Goal: Task Accomplishment & Management: Use online tool/utility

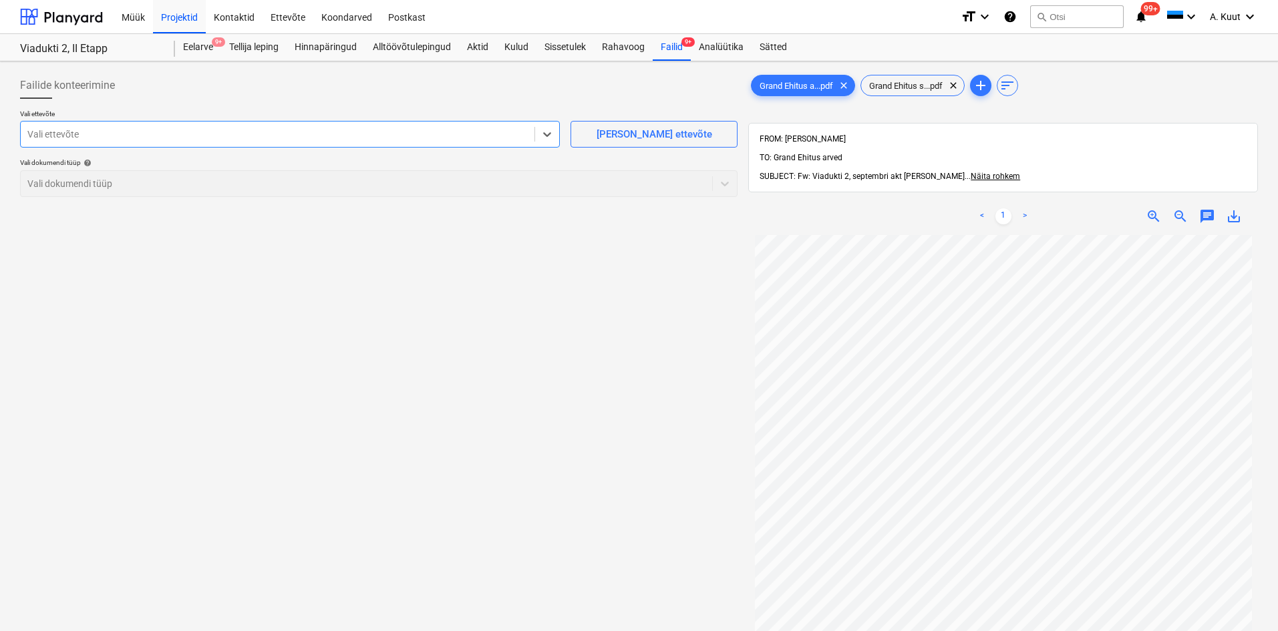
click at [35, 135] on div at bounding box center [277, 134] width 500 height 13
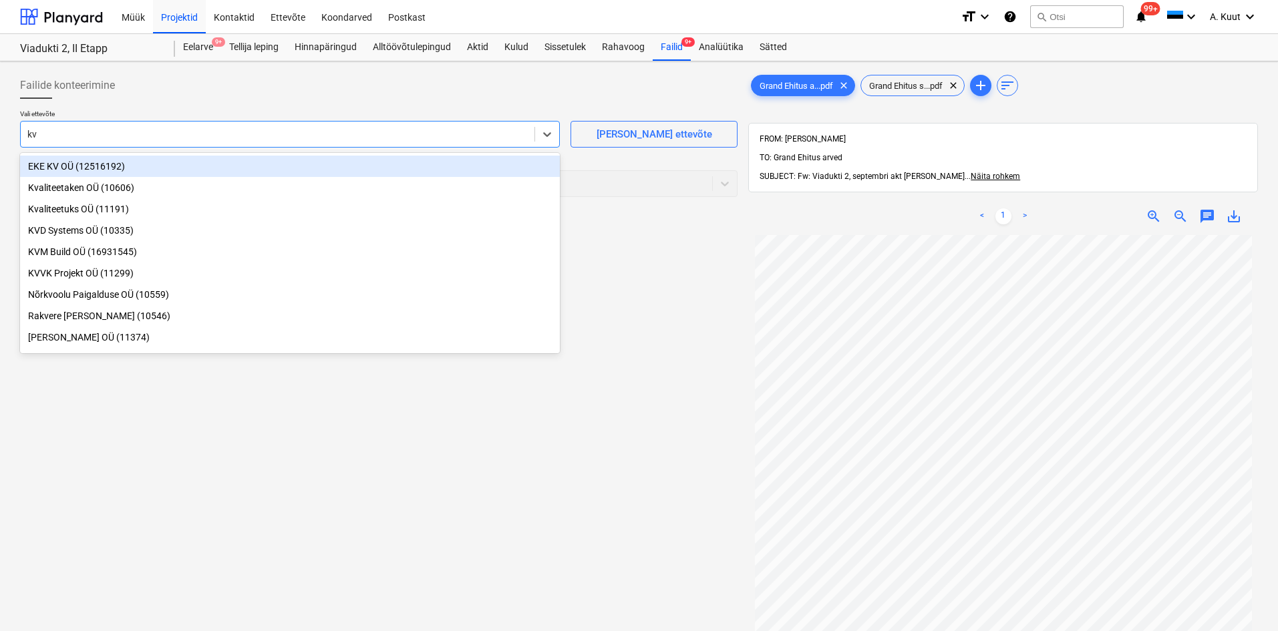
type input "kvm"
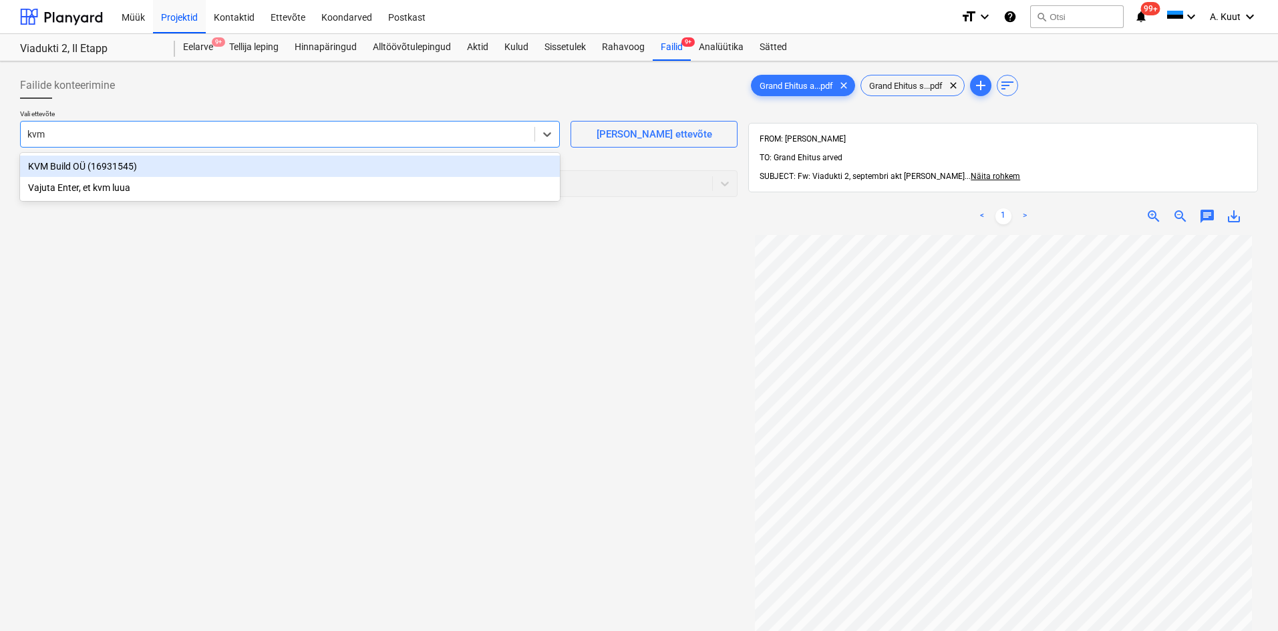
click at [69, 166] on div "KVM Build OÜ (16931545)" at bounding box center [290, 166] width 540 height 21
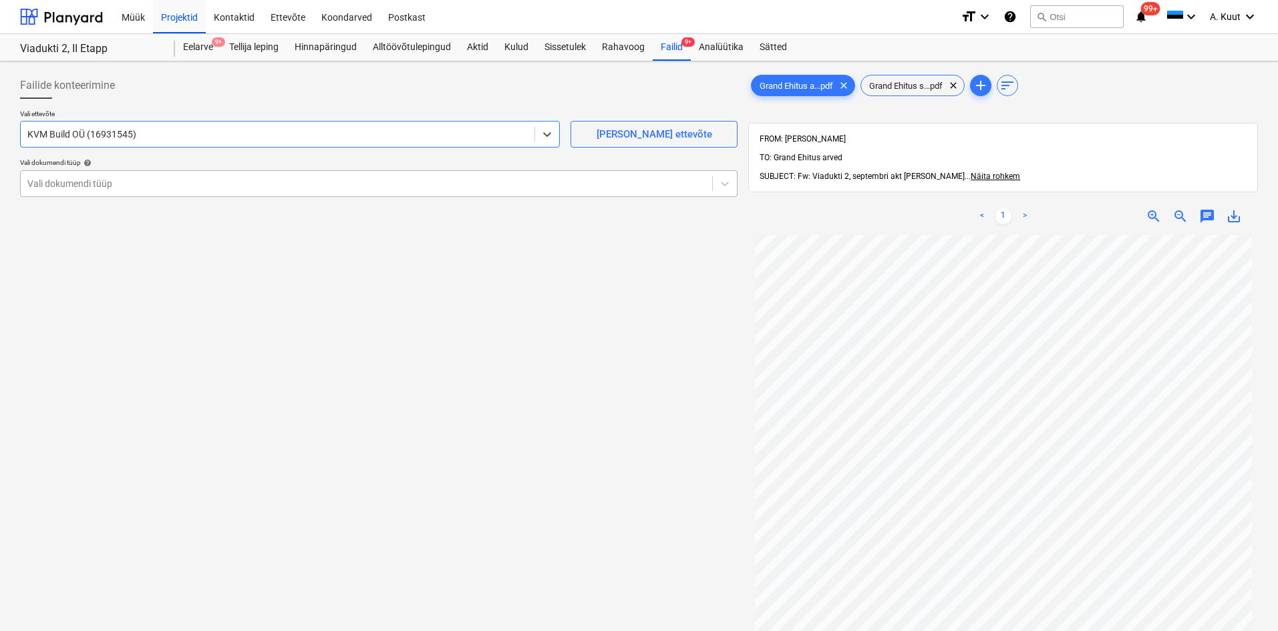
click at [68, 179] on div at bounding box center [366, 183] width 678 height 13
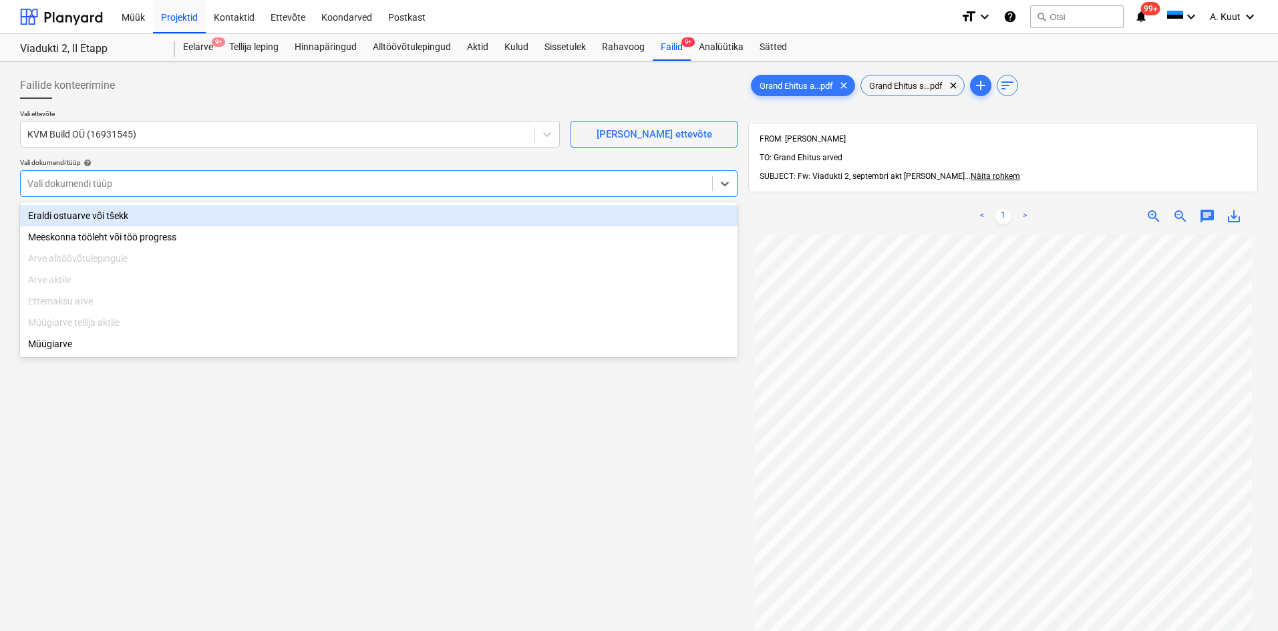
click at [73, 215] on div "Eraldi ostuarve või tšekk" at bounding box center [379, 215] width 718 height 21
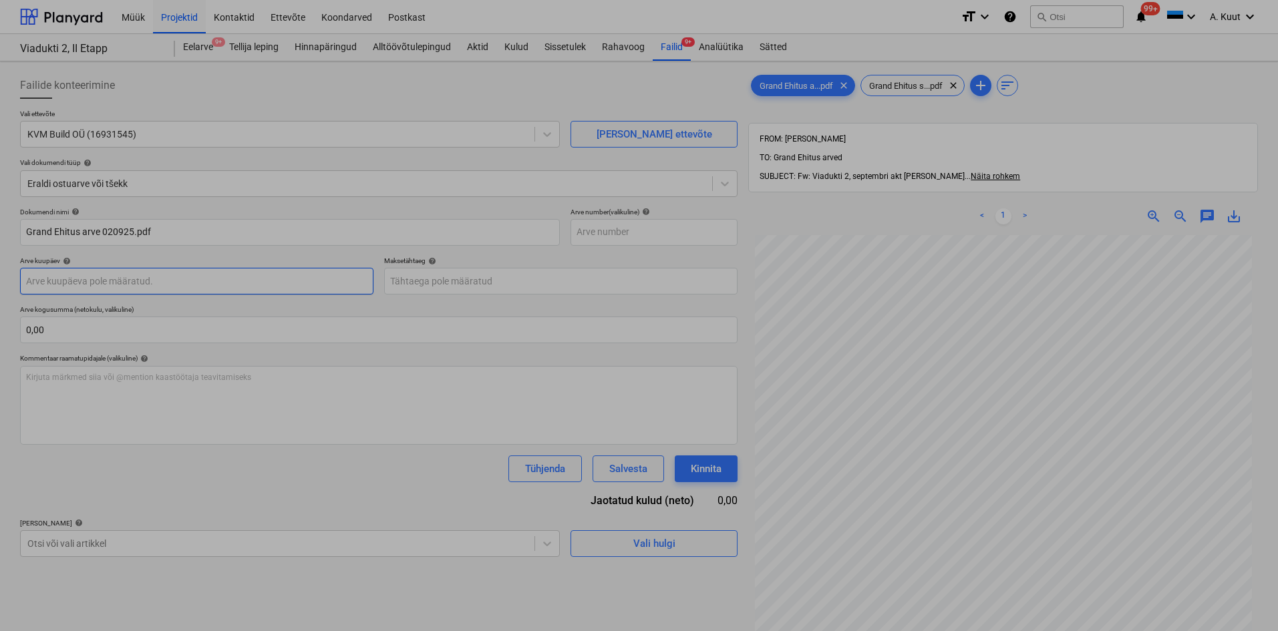
click at [90, 281] on body "Müük Projektid Kontaktid Ettevõte Koondarved Postkast format_size keyboard_arro…" at bounding box center [639, 315] width 1278 height 631
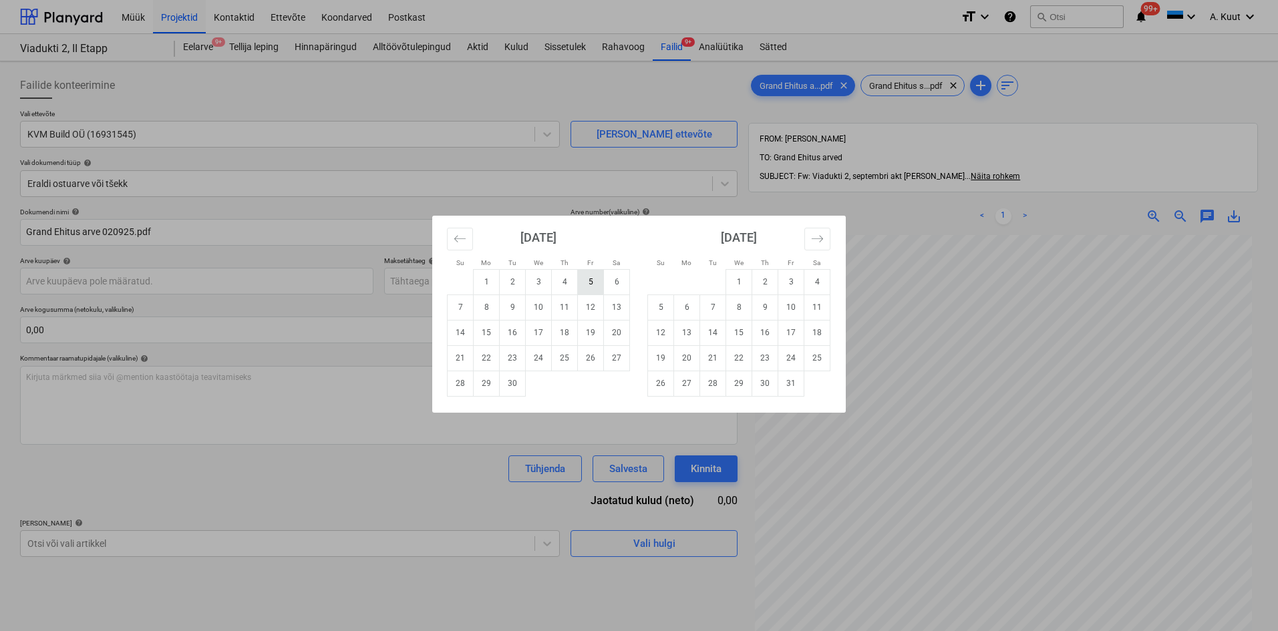
click at [589, 281] on td "5" at bounding box center [591, 281] width 26 height 25
type input "[DATE]"
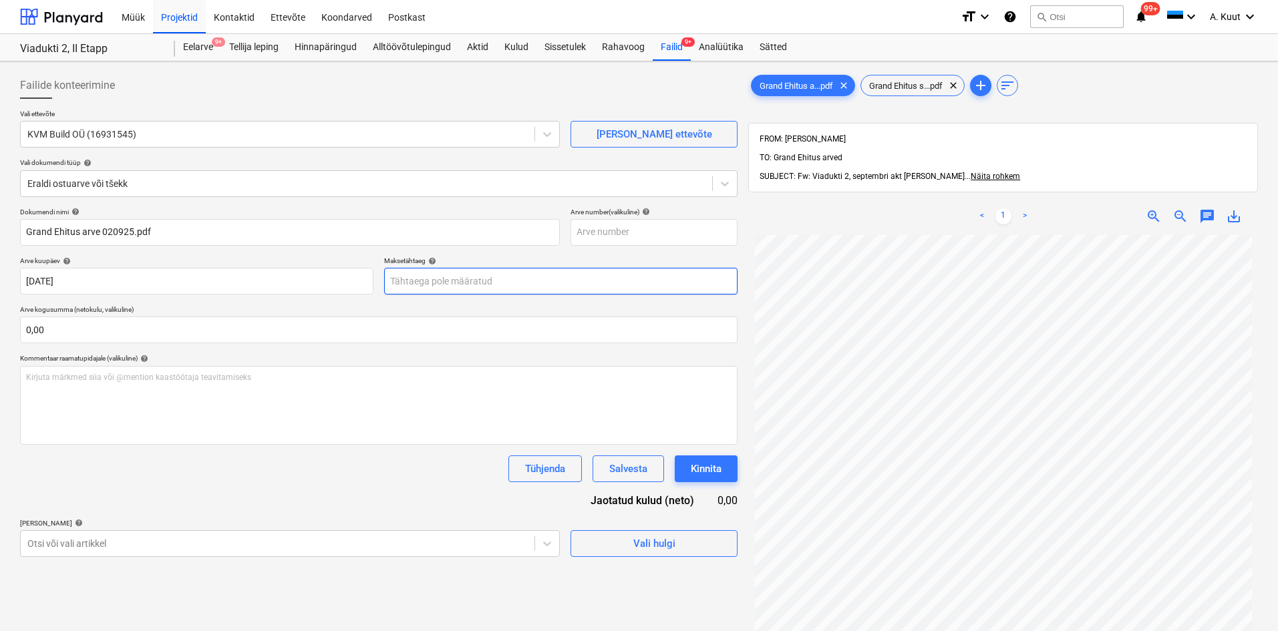
click at [437, 279] on body "Müük Projektid Kontaktid Ettevõte Koondarved Postkast format_size keyboard_arro…" at bounding box center [639, 315] width 1278 height 631
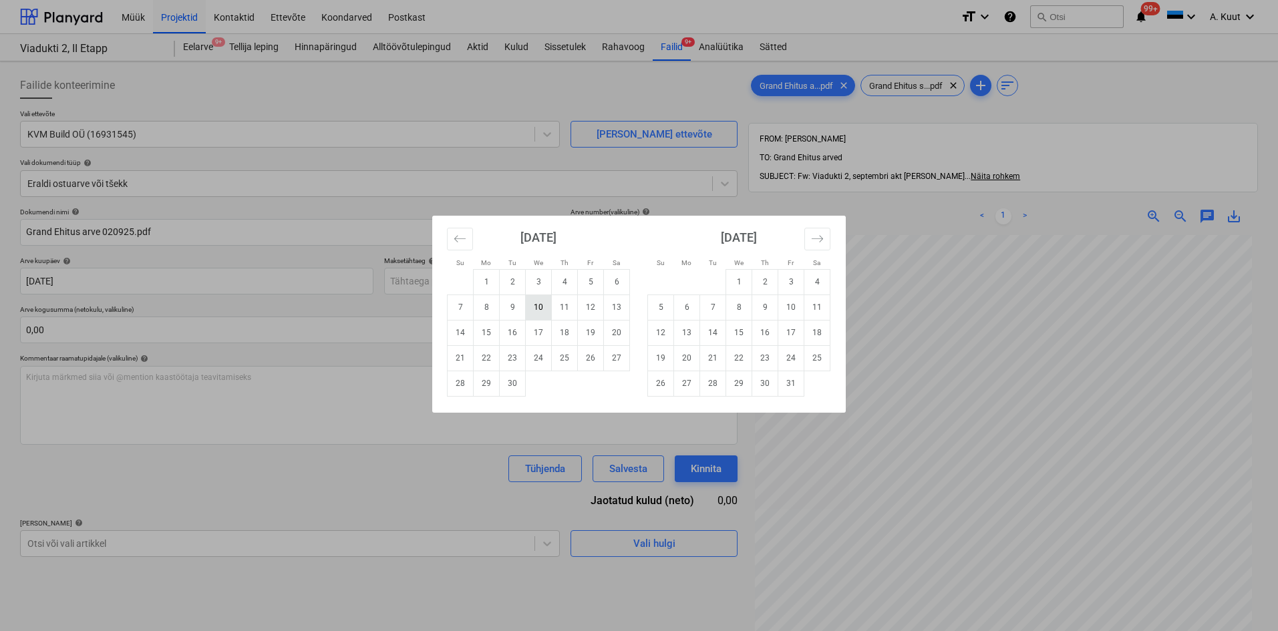
click at [536, 310] on td "10" at bounding box center [539, 307] width 26 height 25
type input "[DATE]"
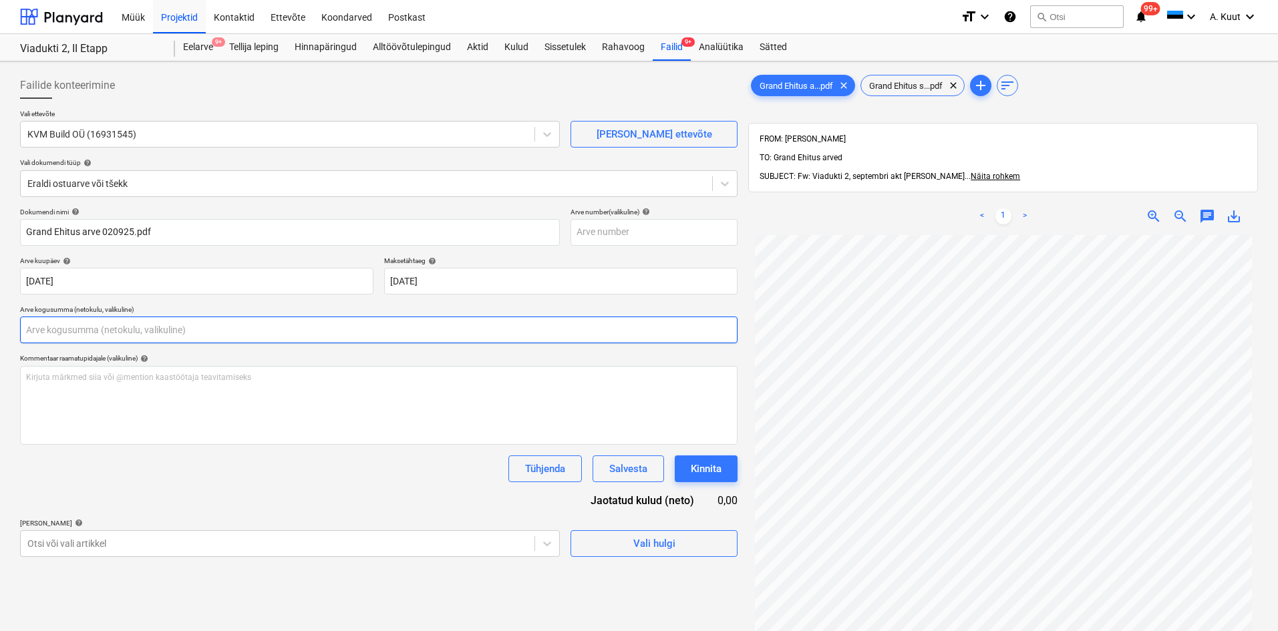
click at [105, 330] on input "text" at bounding box center [379, 330] width 718 height 27
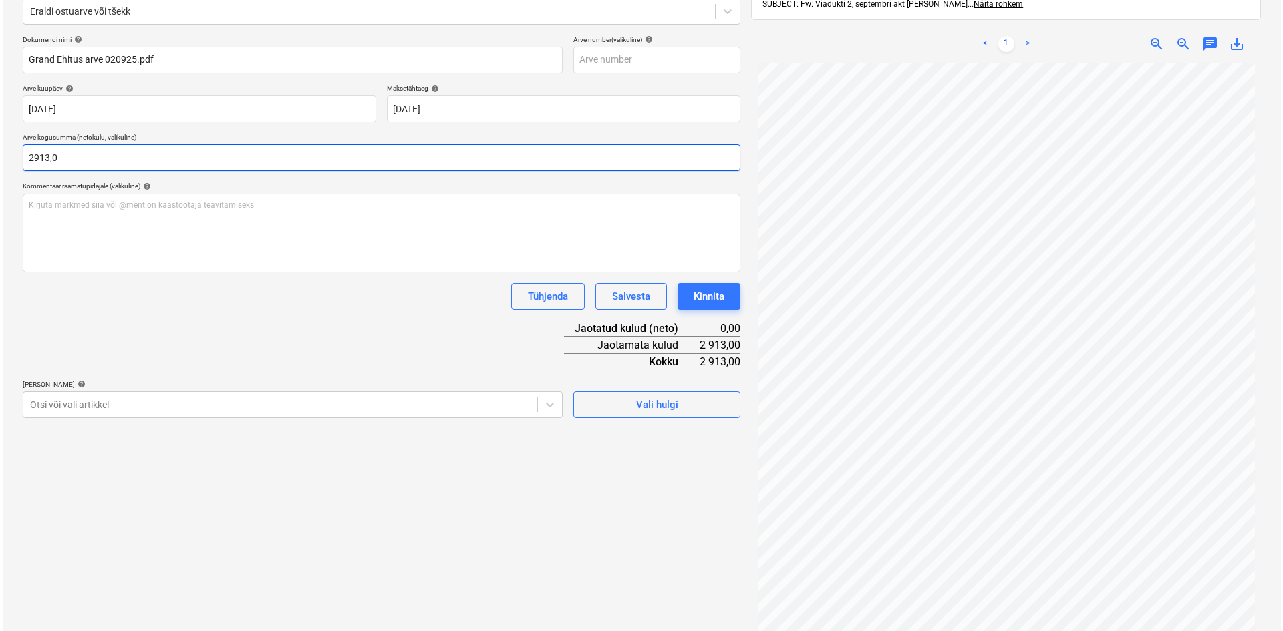
scroll to position [190, 0]
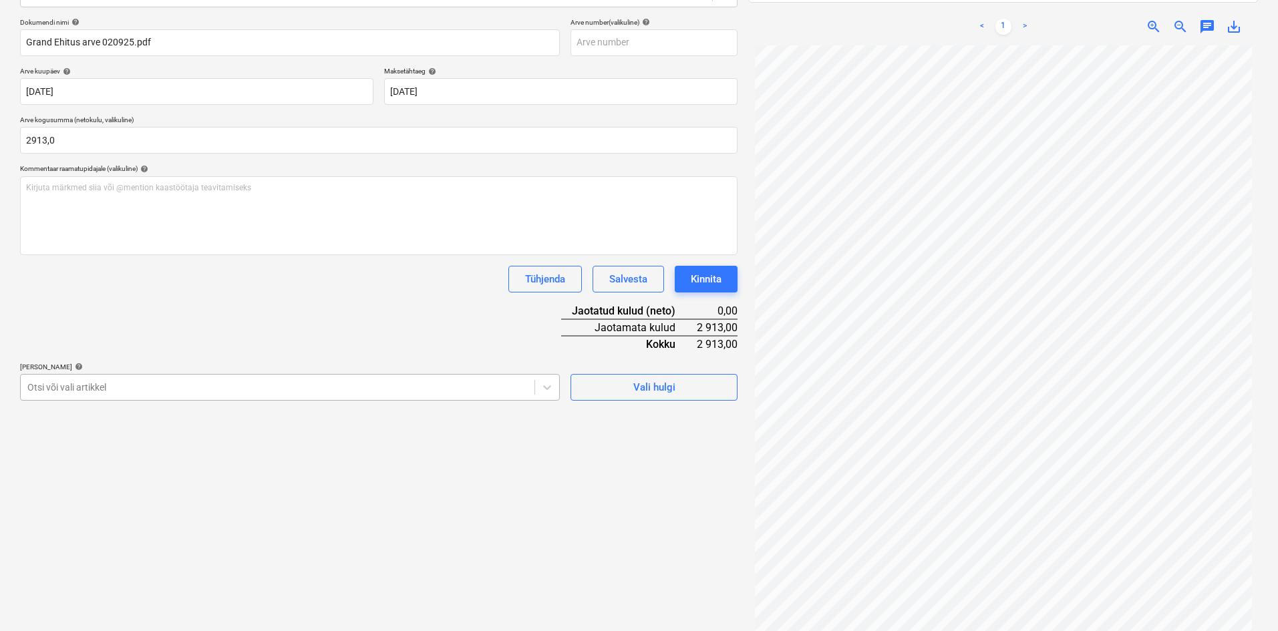
type input "2 913,00"
click at [202, 388] on div at bounding box center [277, 387] width 500 height 13
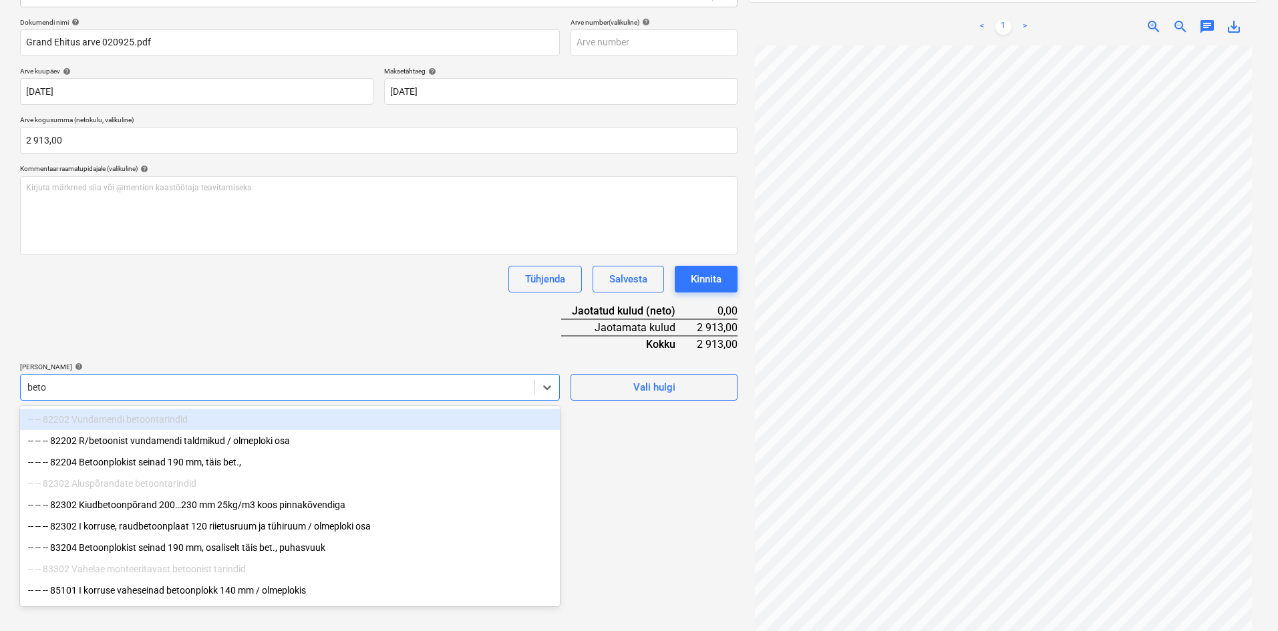
type input "betoo"
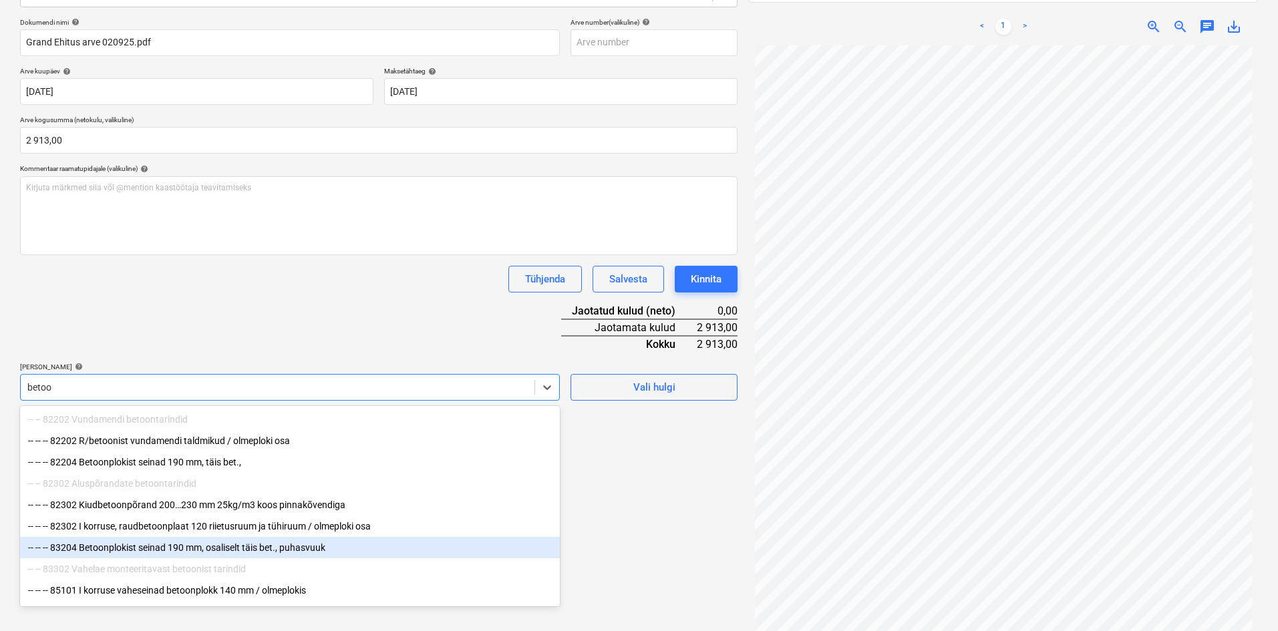
click at [181, 551] on div "-- -- -- 83204 Betoonplokist seinad 190 mm, osaliselt täis bet., puhasvuuk" at bounding box center [290, 547] width 540 height 21
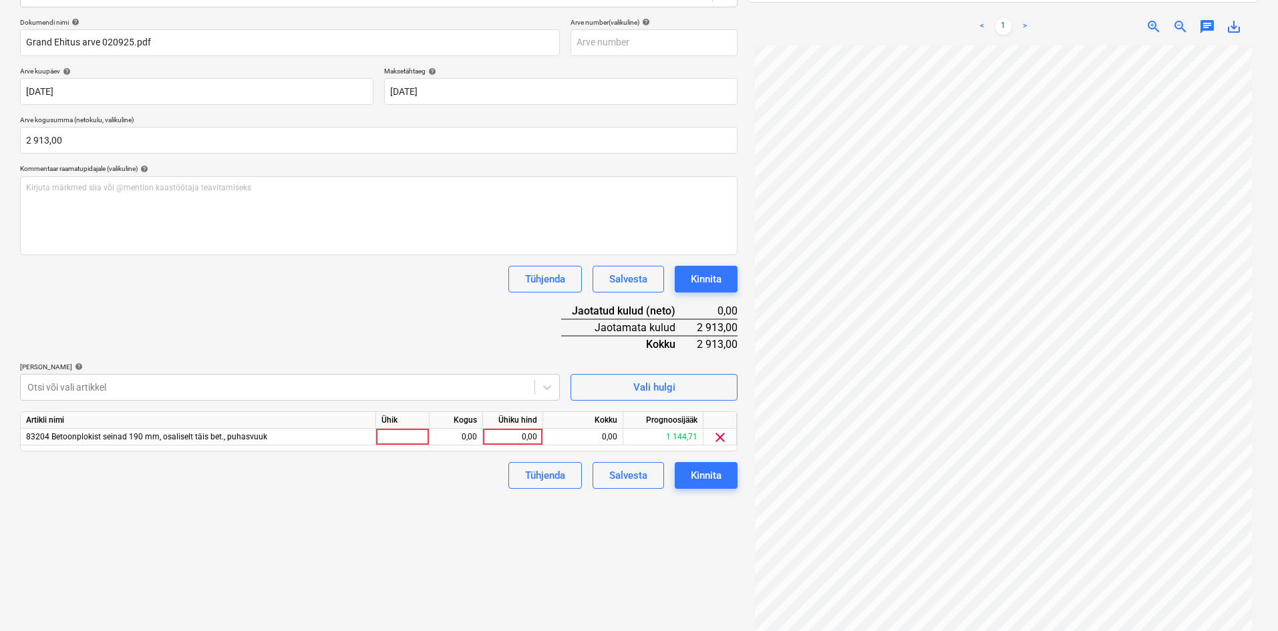
click at [288, 333] on div "Dokumendi nimi help Grand Ehitus arve 020925.pdf Arve number (valikuline) help …" at bounding box center [379, 253] width 718 height 471
click at [531, 436] on div "0,00" at bounding box center [512, 437] width 49 height 17
type input "2913,0"
click at [491, 521] on div "Failide konteerimine Vali ettevõte KVM Build OÜ (16931545) [PERSON_NAME] uus et…" at bounding box center [379, 261] width 728 height 768
click at [722, 474] on button "Kinnita" at bounding box center [706, 475] width 63 height 27
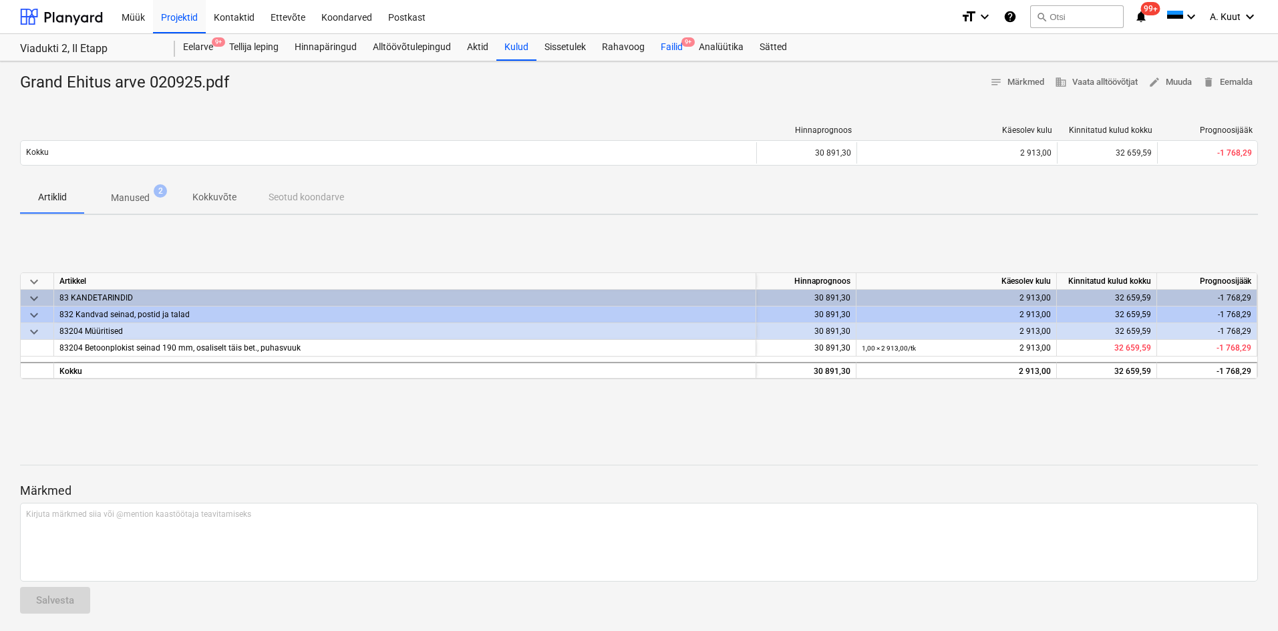
click at [663, 43] on div "Failid 9+" at bounding box center [672, 47] width 38 height 27
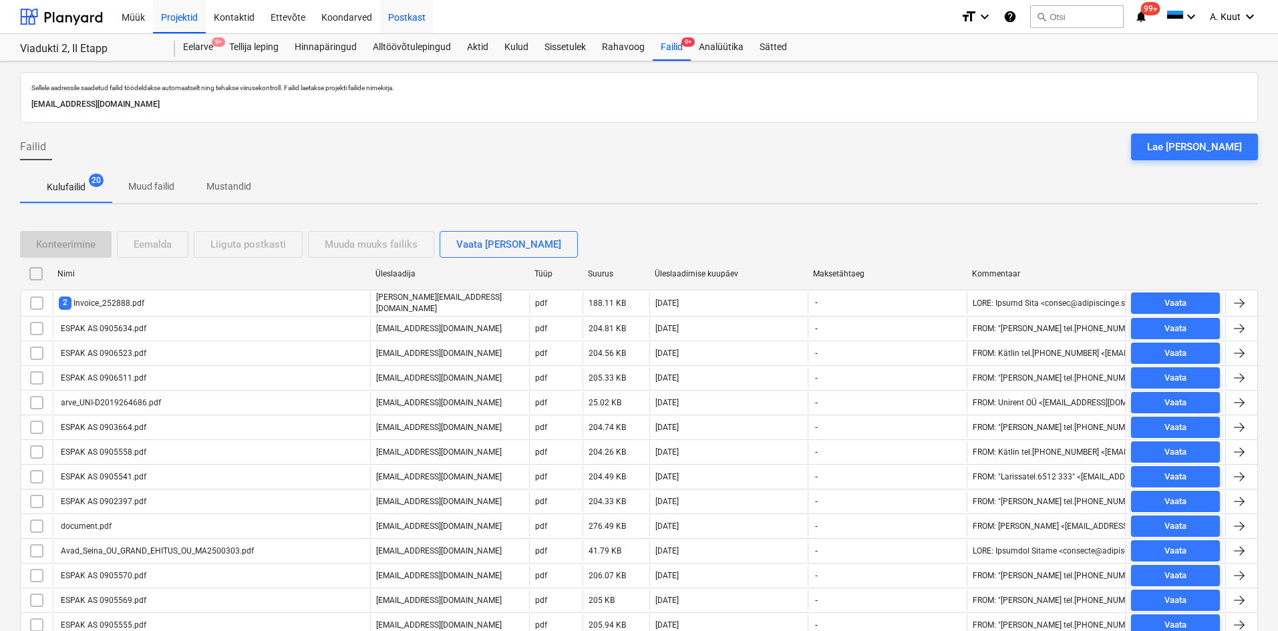
click at [406, 11] on div "Postkast" at bounding box center [406, 16] width 53 height 34
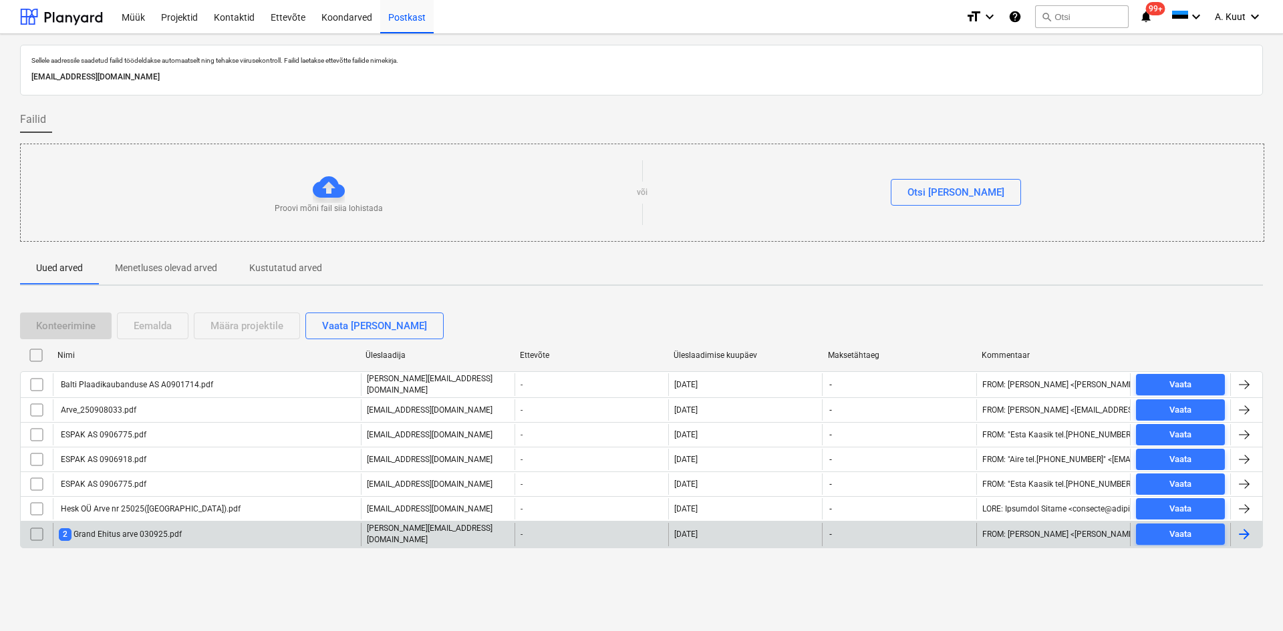
click at [31, 534] on input "checkbox" at bounding box center [36, 534] width 21 height 21
